Goal: Information Seeking & Learning: Learn about a topic

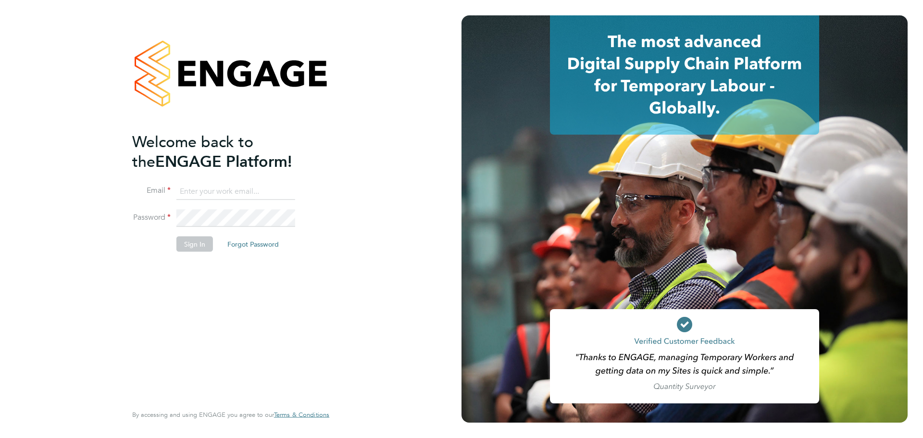
click at [231, 197] on input at bounding box center [235, 191] width 119 height 17
type input "jp@prestonrecruitment.co.uk"
click at [194, 248] on button "Sign In" at bounding box center [194, 244] width 37 height 15
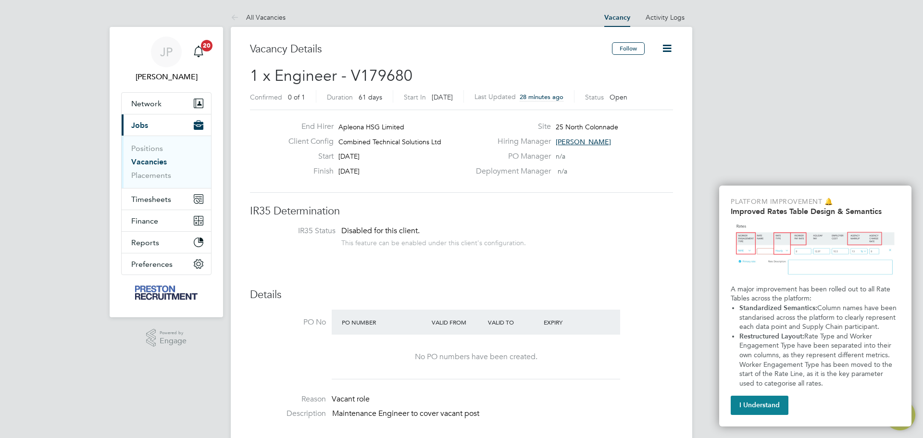
click at [614, 207] on h3 "IR35 Determination" at bounding box center [461, 211] width 423 height 14
click at [739, 401] on button "I Understand" at bounding box center [760, 405] width 58 height 19
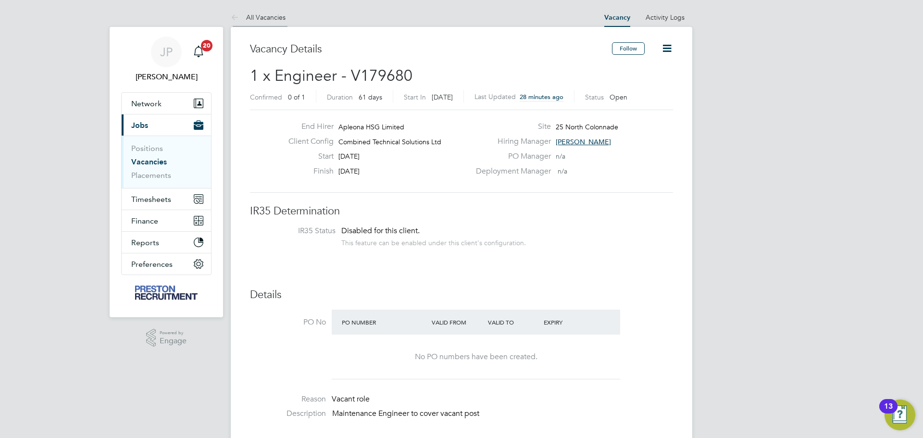
click at [265, 19] on link "All Vacancies" at bounding box center [258, 17] width 55 height 9
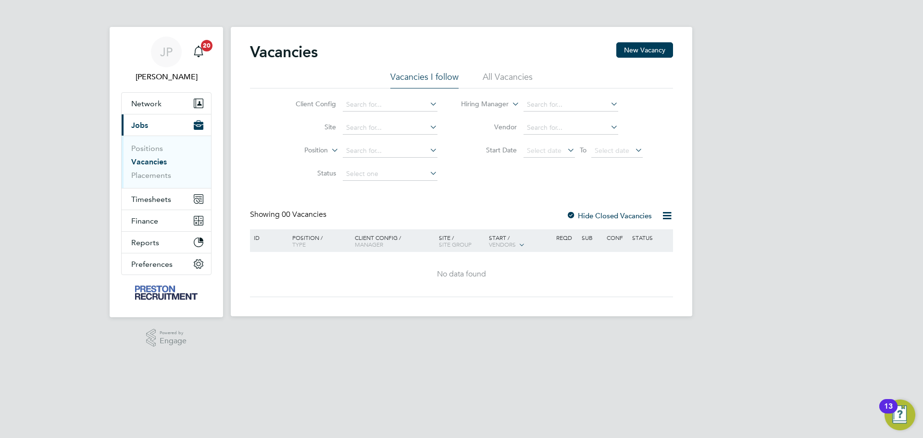
click at [486, 77] on li "All Vacancies" at bounding box center [508, 79] width 50 height 17
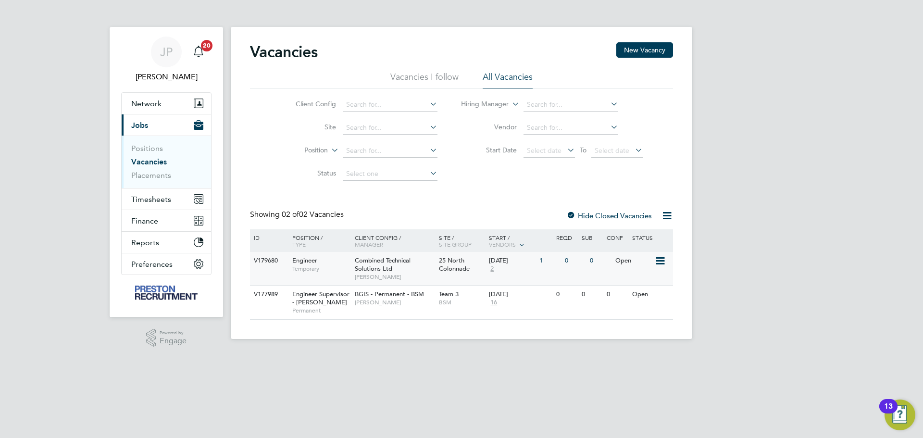
click at [489, 268] on span "2" at bounding box center [492, 269] width 6 height 8
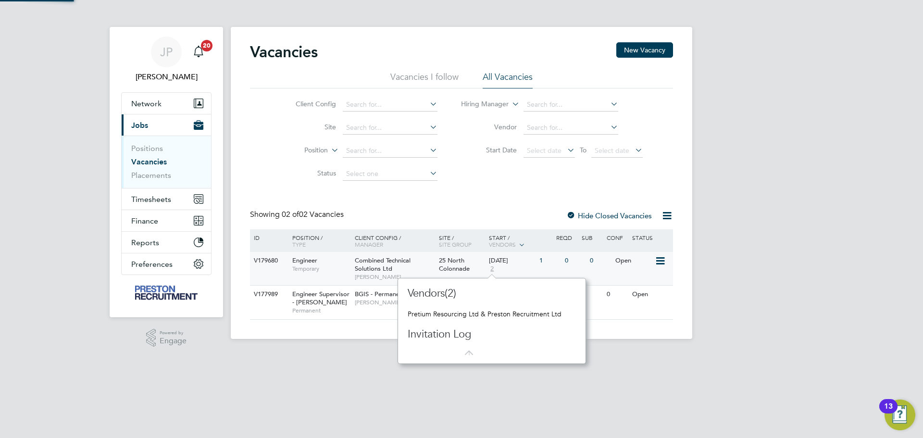
scroll to position [9, 7]
click at [474, 206] on div "Vacancies New Vacancy Vacancies I follow All Vacancies Client Config Site Posit…" at bounding box center [461, 180] width 423 height 277
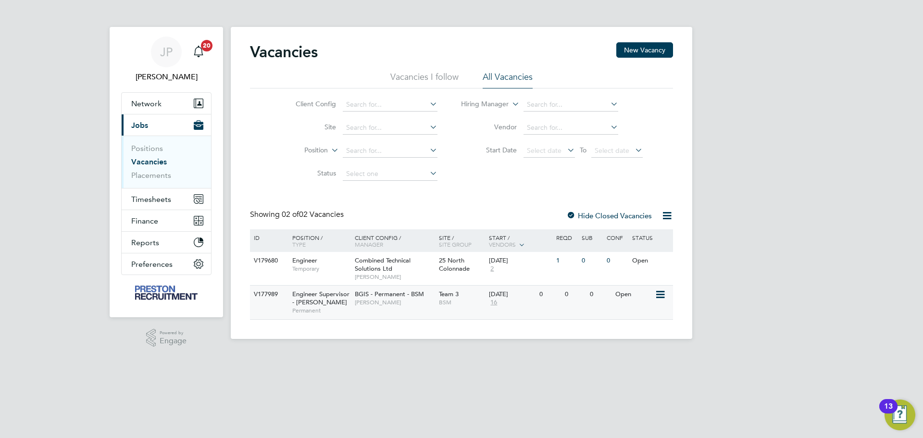
click at [493, 300] on span "16" at bounding box center [494, 303] width 10 height 8
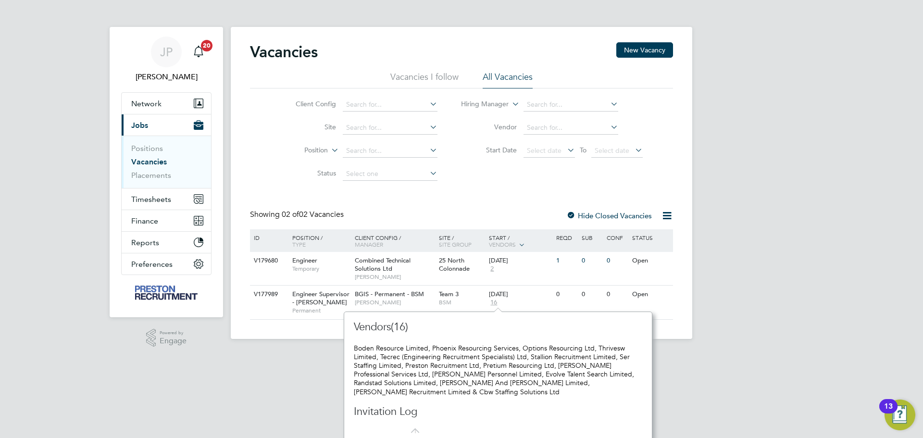
scroll to position [4, 0]
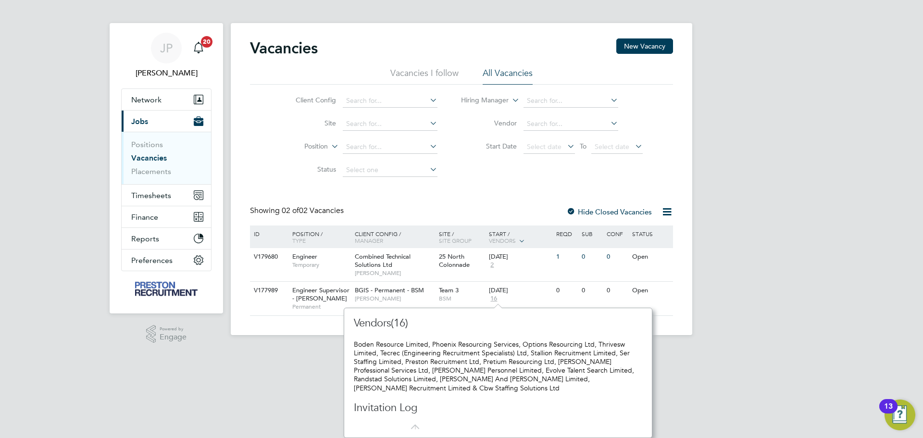
click at [703, 309] on div "JP [PERSON_NAME] Notifications 20 Applications: Network Team Members Businesses…" at bounding box center [461, 173] width 923 height 354
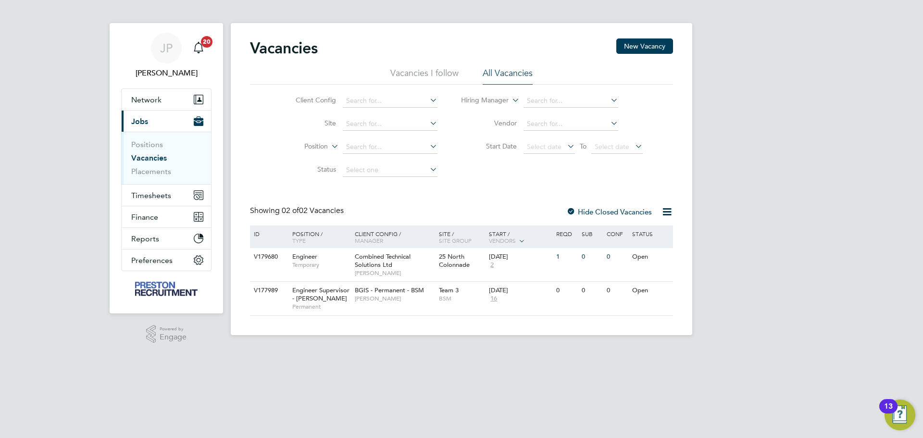
scroll to position [0, 0]
